Goal: Information Seeking & Learning: Learn about a topic

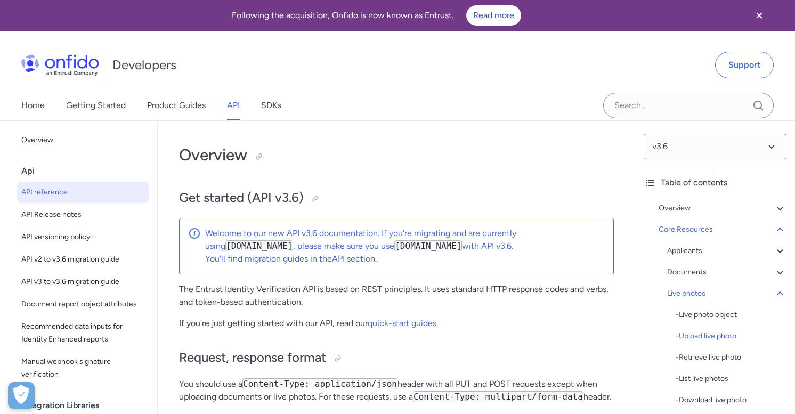
select select "bash"
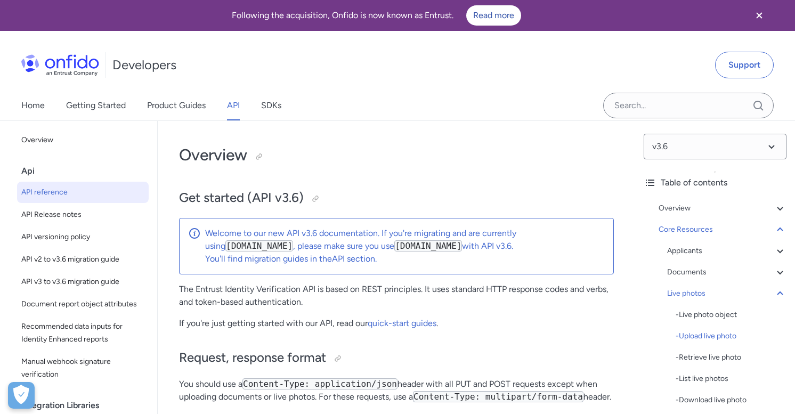
select select "bash"
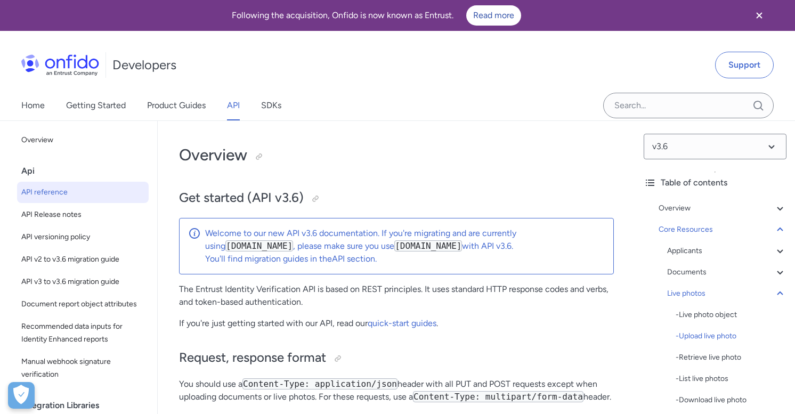
select select "bash"
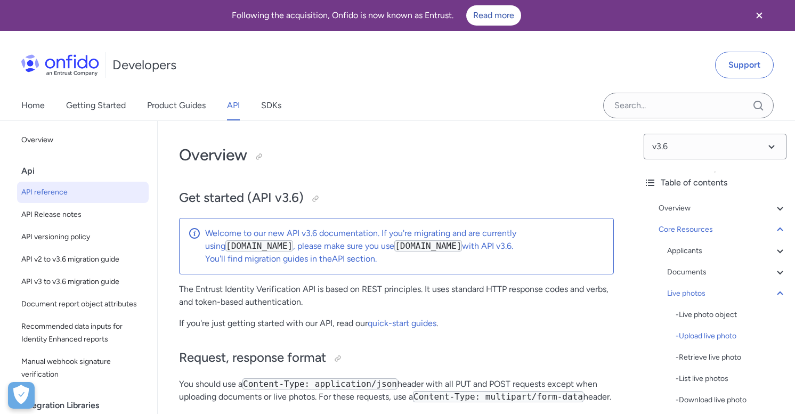
select select "bash"
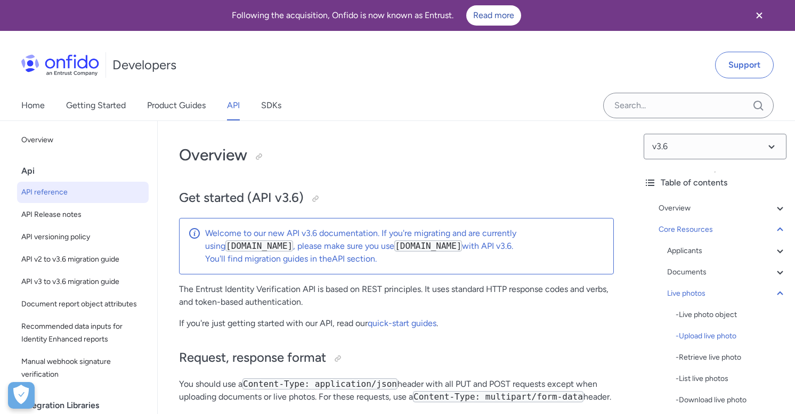
select select "bash"
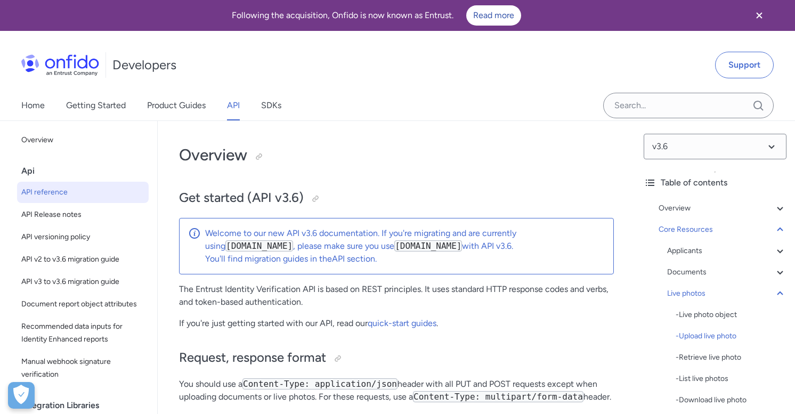
select select "bash"
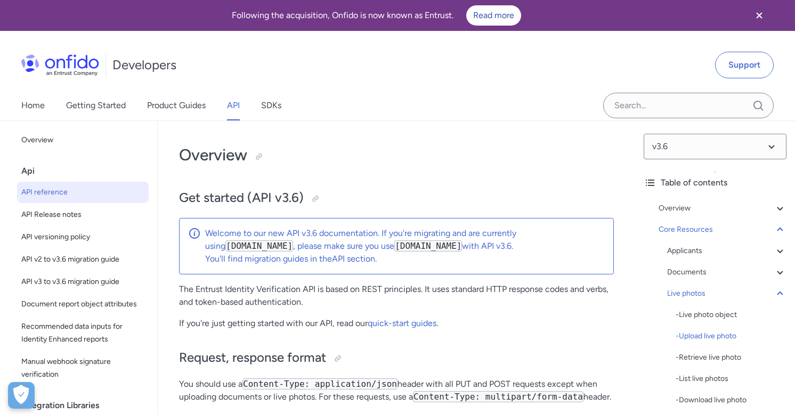
select select "bash"
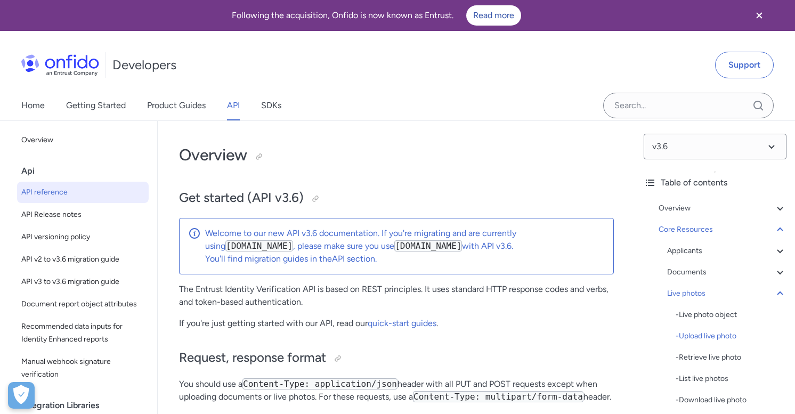
select select "bash"
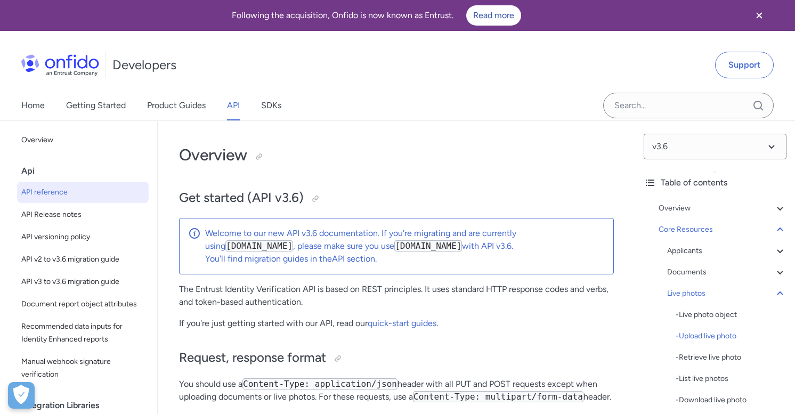
select select "bash"
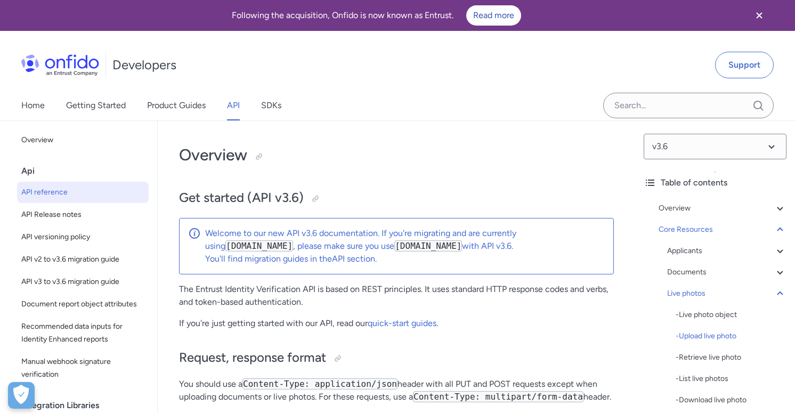
select select "bash"
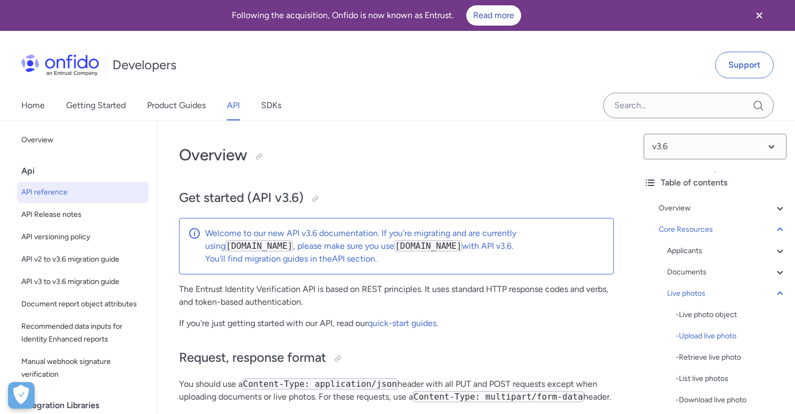
select select "bash"
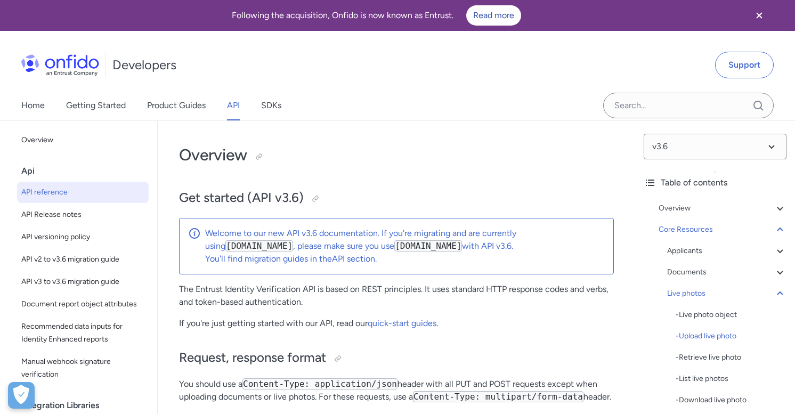
select select "bash"
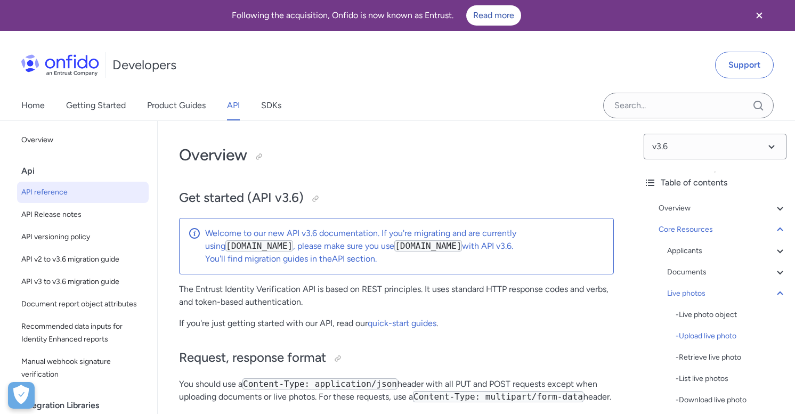
select select "bash"
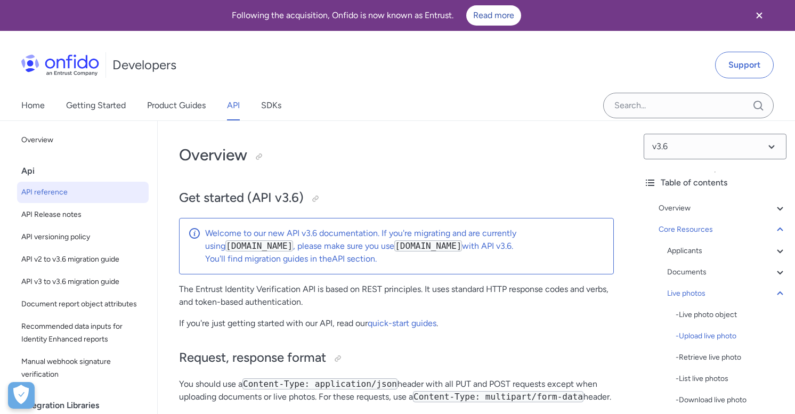
select select "bash"
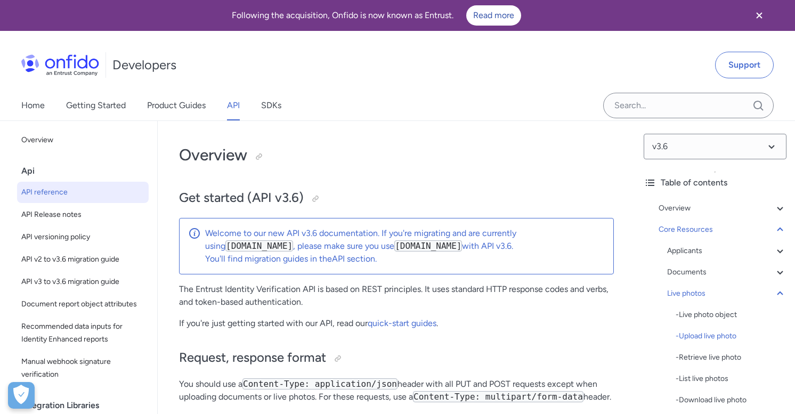
select select "bash"
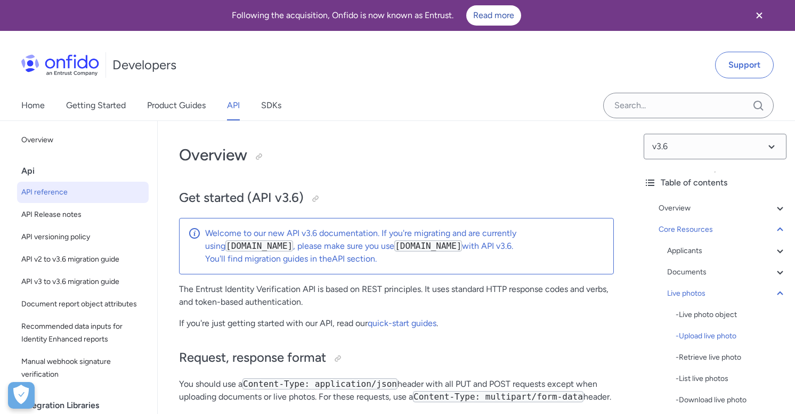
select select "bash"
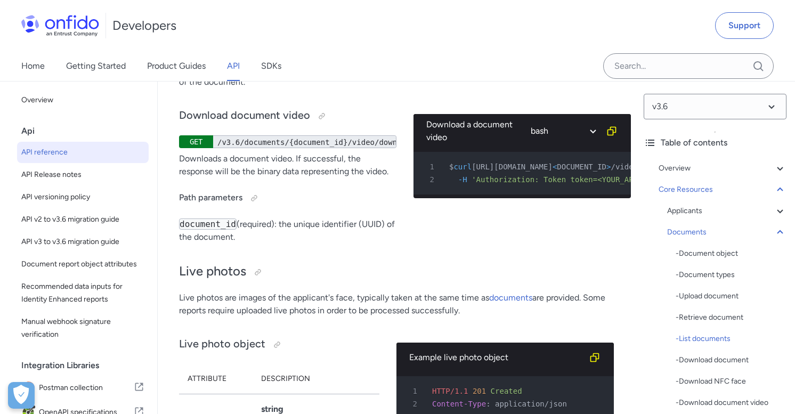
scroll to position [21966, 0]
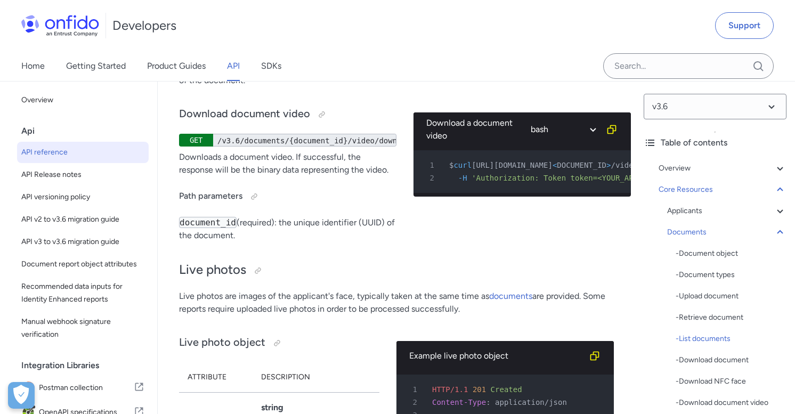
drag, startPoint x: 353, startPoint y: 256, endPoint x: 375, endPoint y: 256, distance: 22.4
drag, startPoint x: 355, startPoint y: 256, endPoint x: 377, endPoint y: 256, distance: 21.8
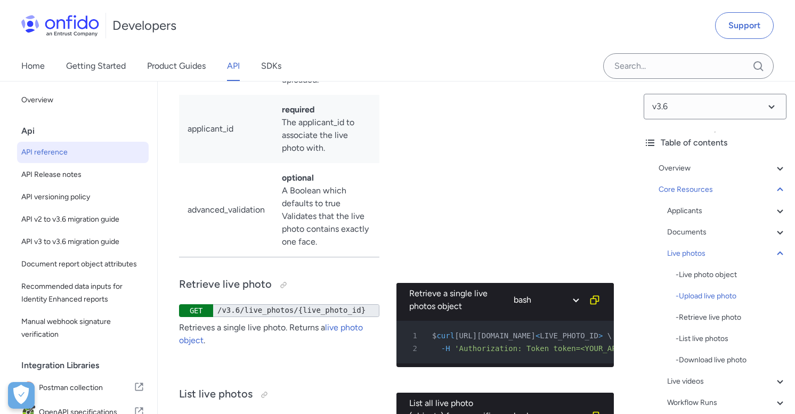
scroll to position [0, 0]
select select "java"
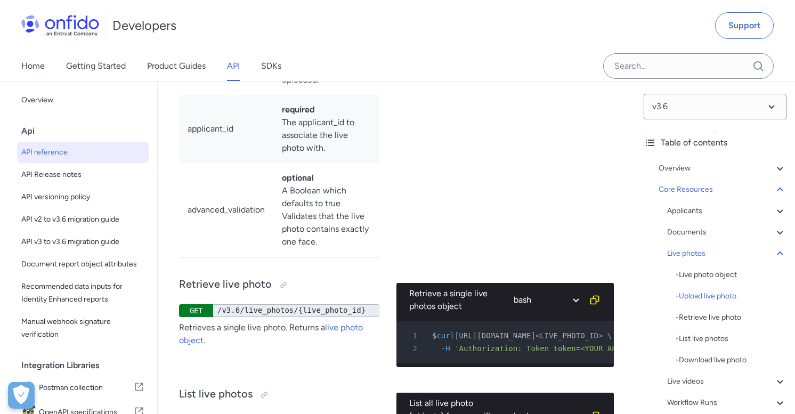
select select "java"
select select "http"
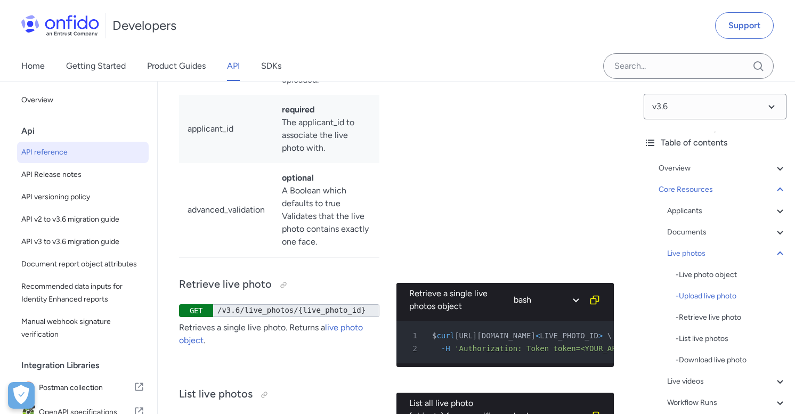
select select "java"
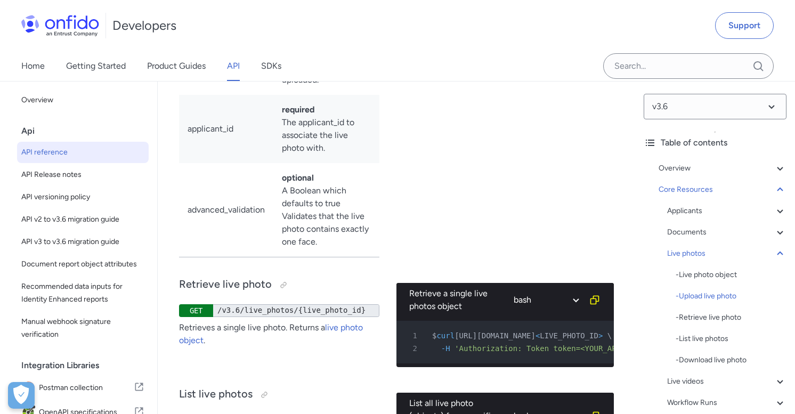
select select "java"
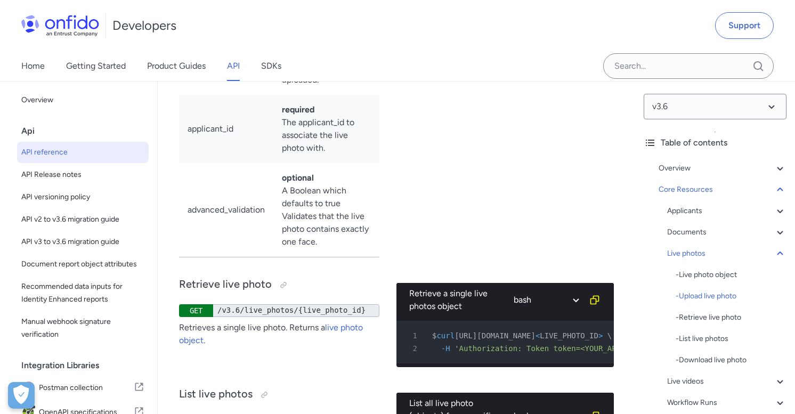
select select "java"
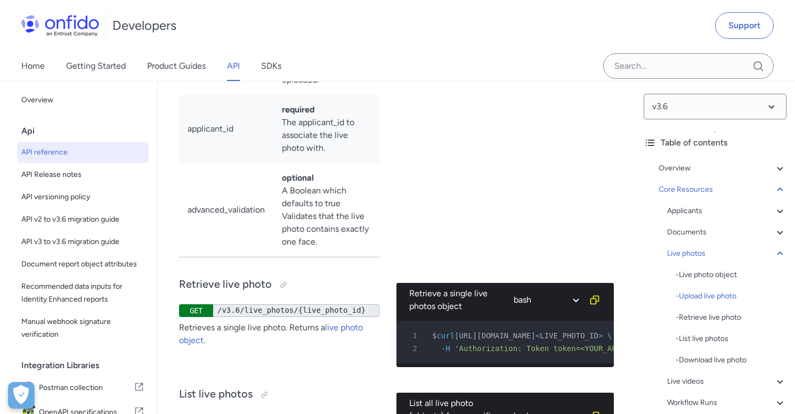
select select "http"
select select "java"
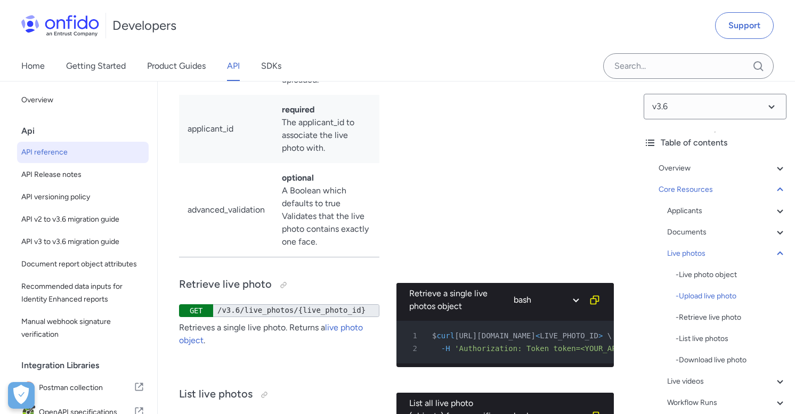
select select "java"
select select "http"
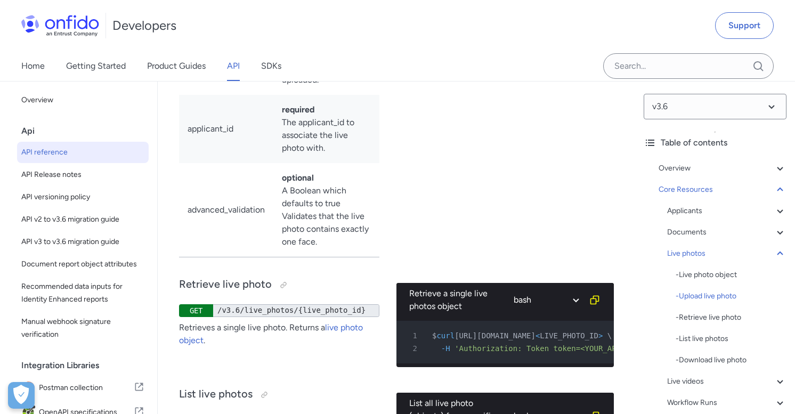
select select "http"
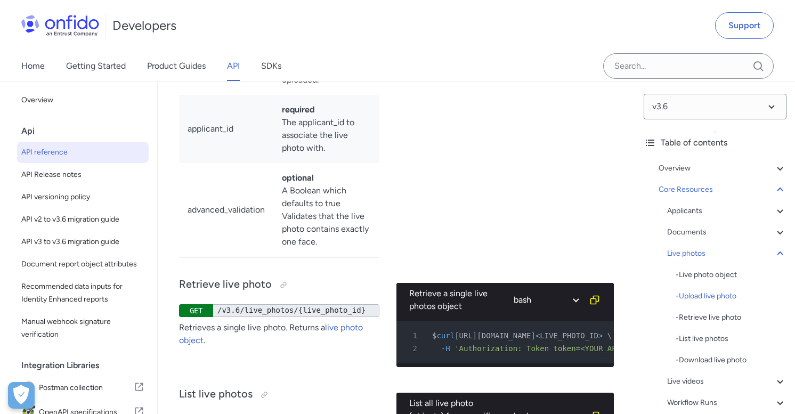
select select "http"
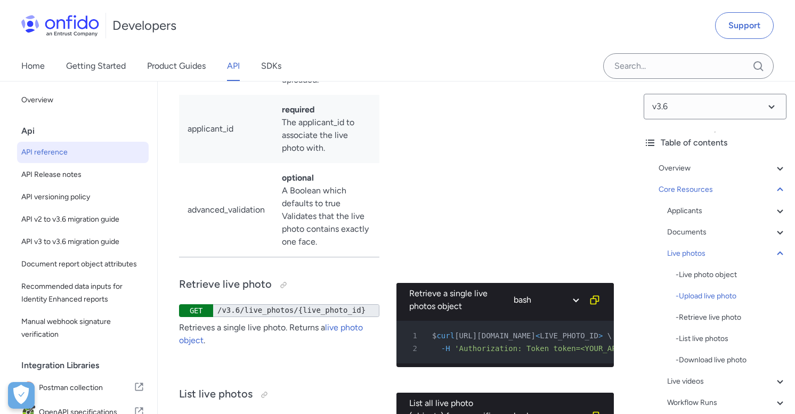
select select "http"
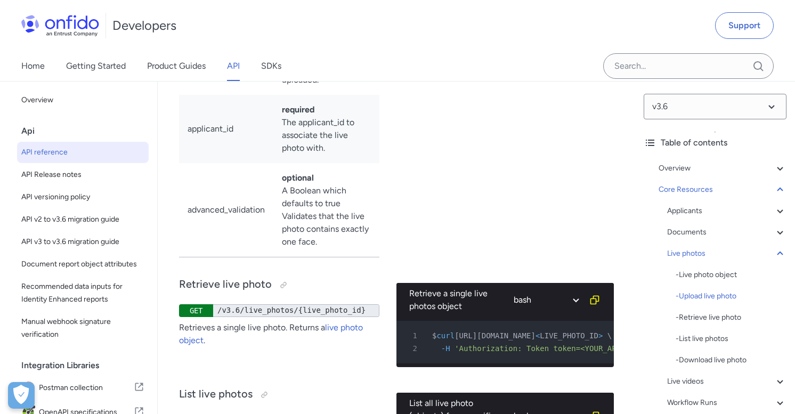
select select "http"
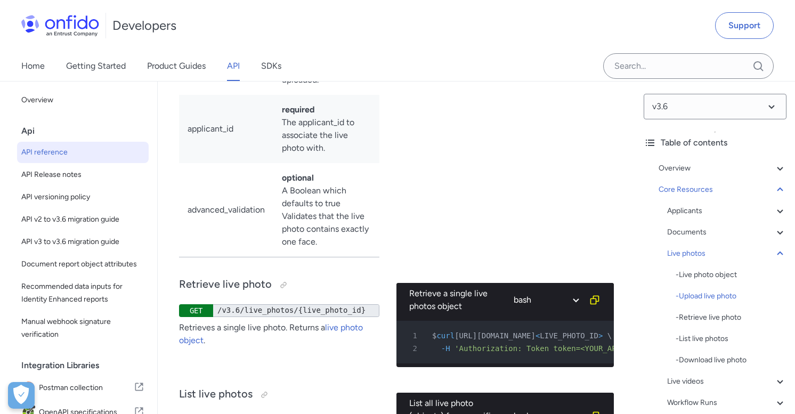
select select "http"
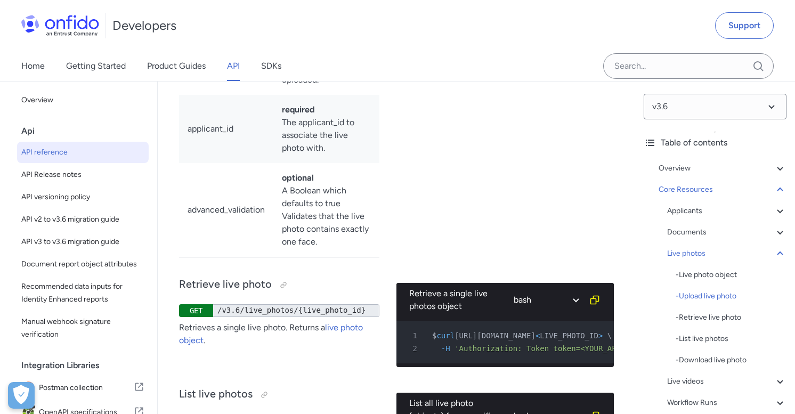
select select "http"
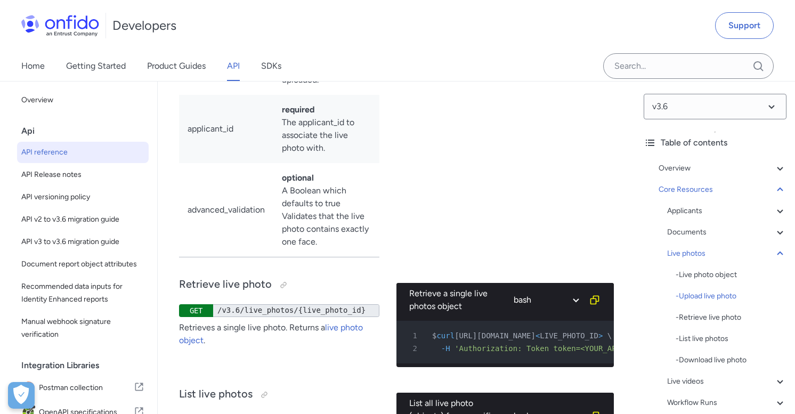
select select "java"
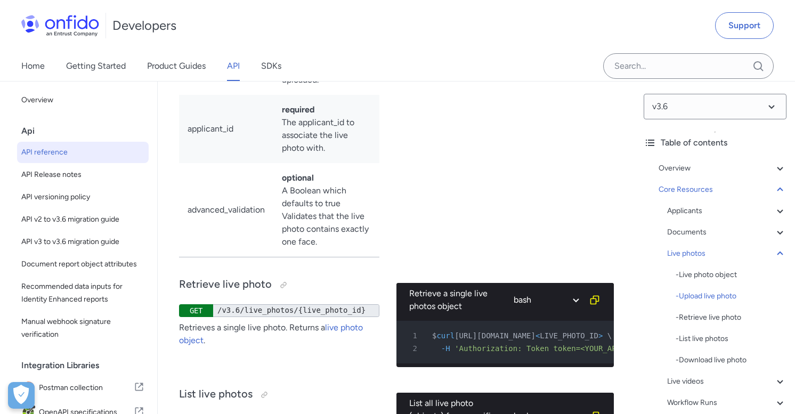
select select "java"
select select "http"
select select "java"
select select "http"
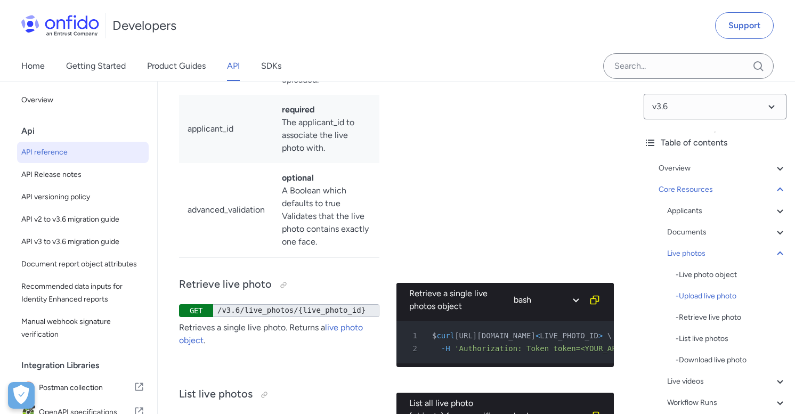
select select "java"
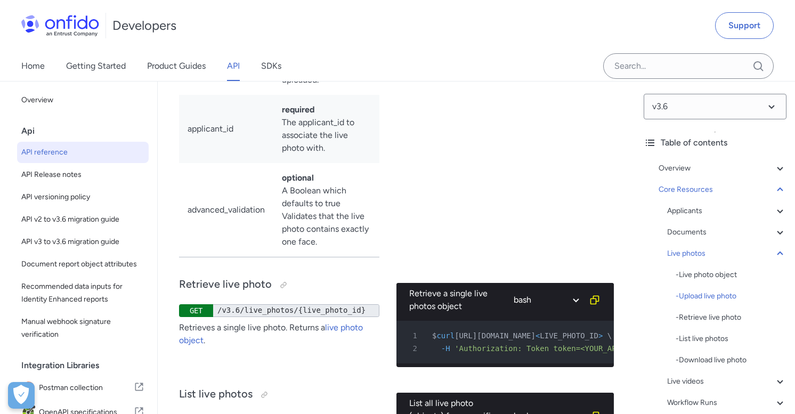
select select "java"
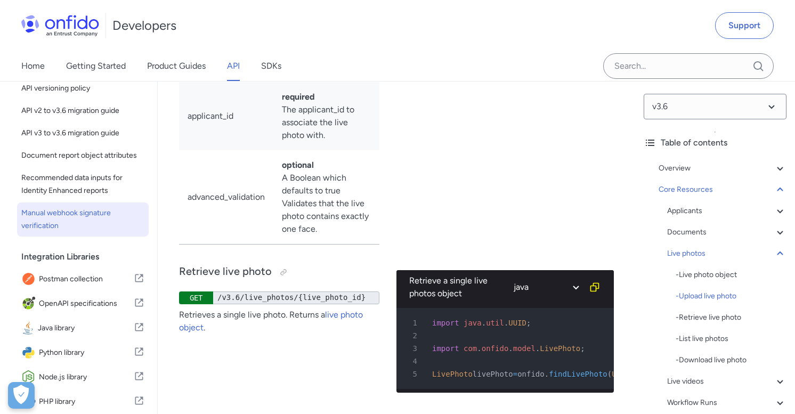
scroll to position [117, 0]
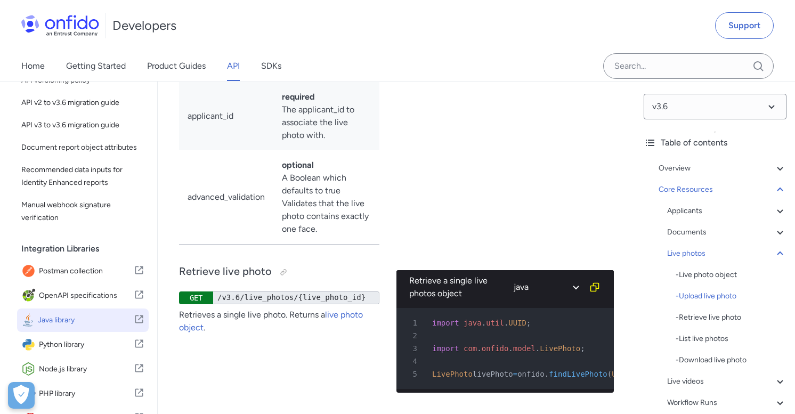
click at [69, 325] on span "Java library" at bounding box center [86, 320] width 96 height 15
